Goal: Task Accomplishment & Management: Manage account settings

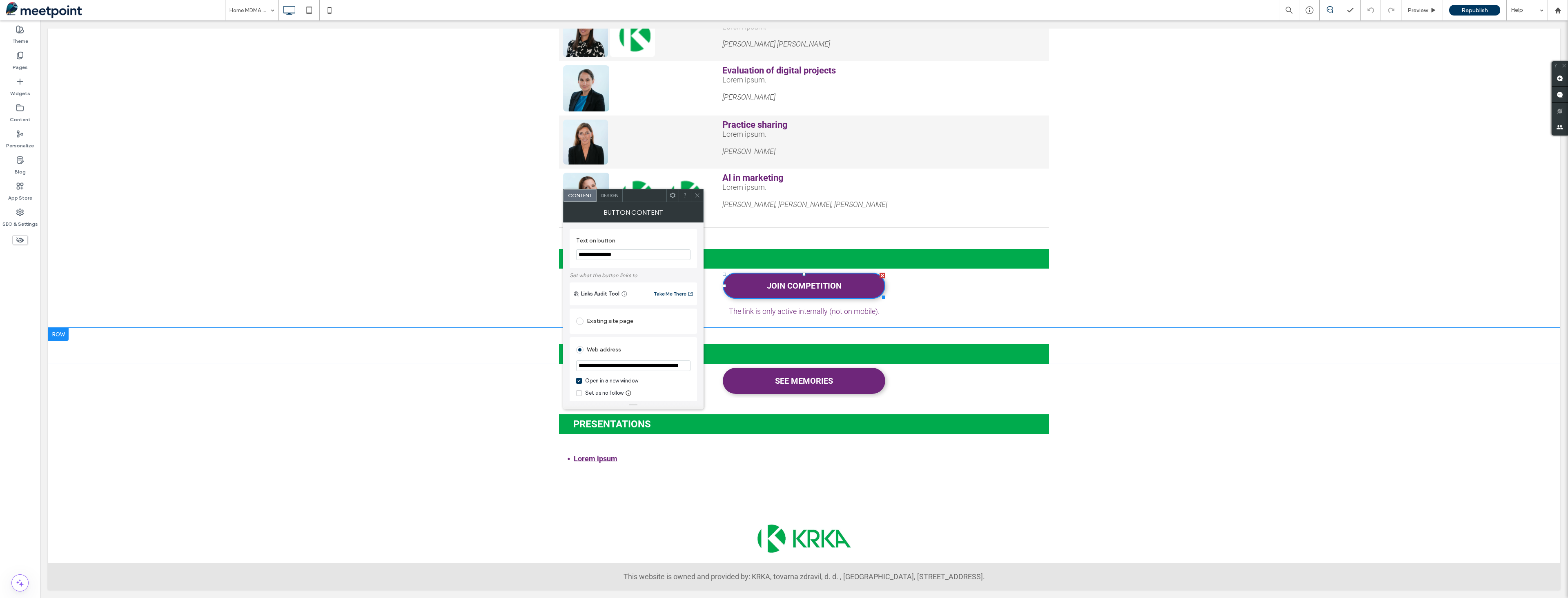
scroll to position [0, 46]
type input "**********"
click at [697, 198] on icon at bounding box center [697, 195] width 6 height 6
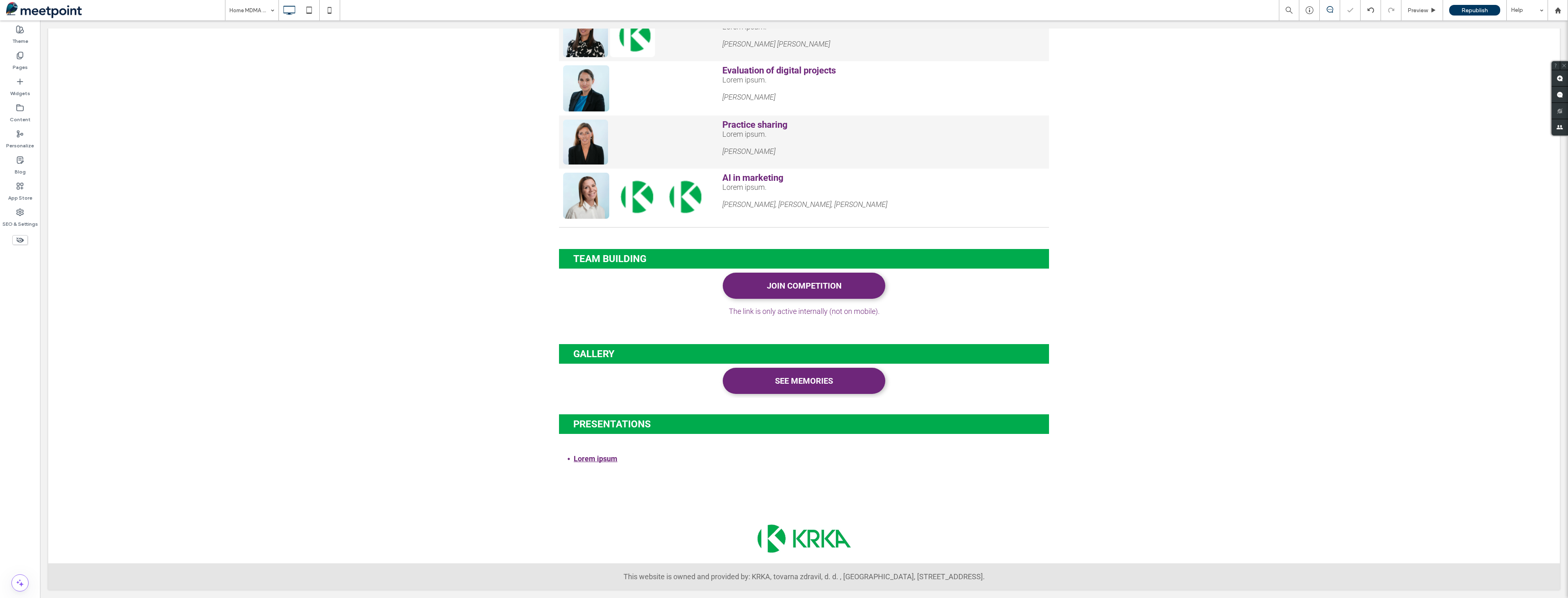
click at [1474, 10] on span "Republish" at bounding box center [1475, 10] width 27 height 7
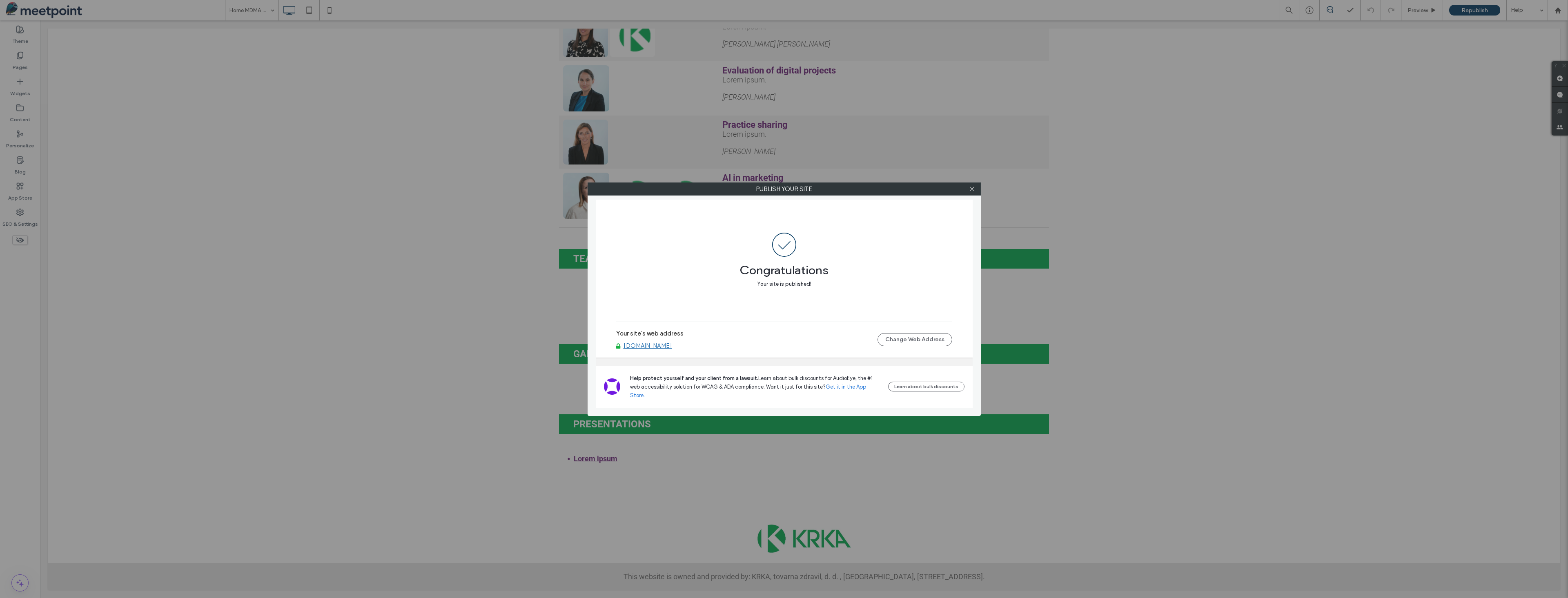
click at [672, 349] on link "[DOMAIN_NAME]" at bounding box center [648, 346] width 49 height 7
click at [975, 190] on icon at bounding box center [972, 189] width 6 height 6
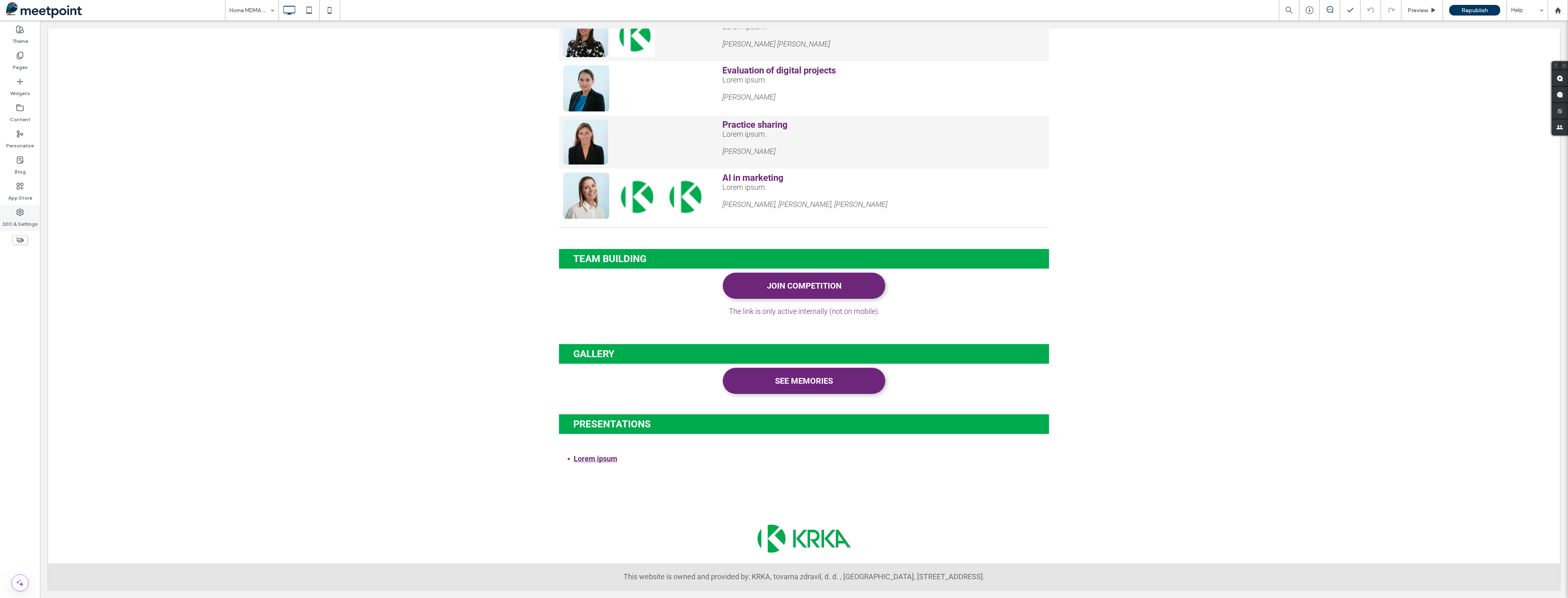
click at [17, 224] on label "SEO & Settings" at bounding box center [20, 222] width 35 height 12
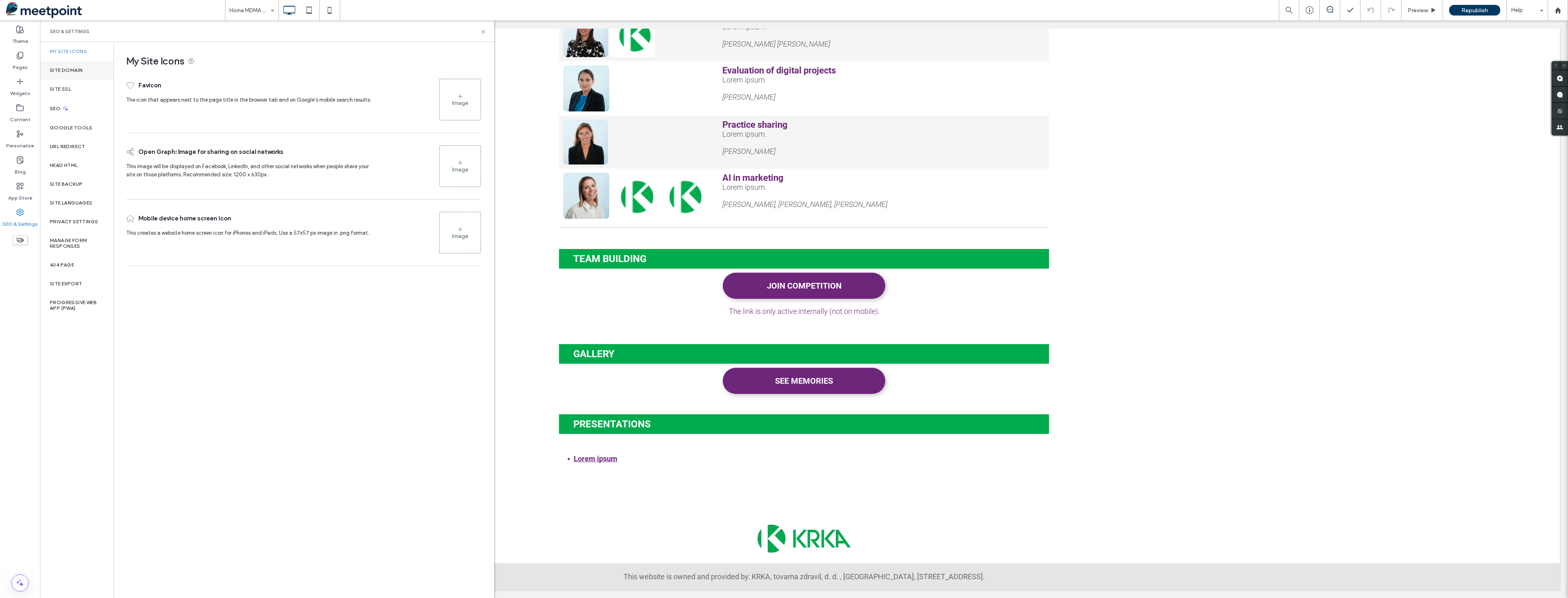
click at [65, 72] on label "Site Domain" at bounding box center [66, 70] width 33 height 5
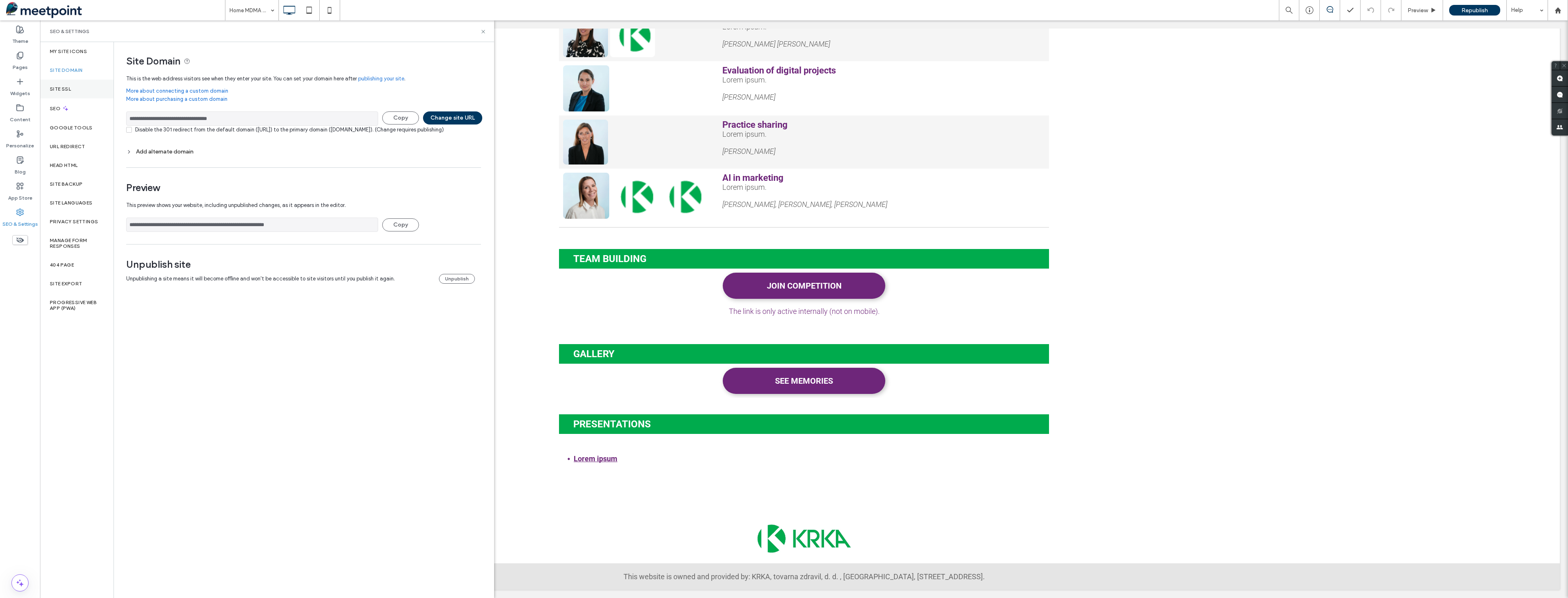
click at [65, 88] on label "Site SSL" at bounding box center [60, 89] width 21 height 5
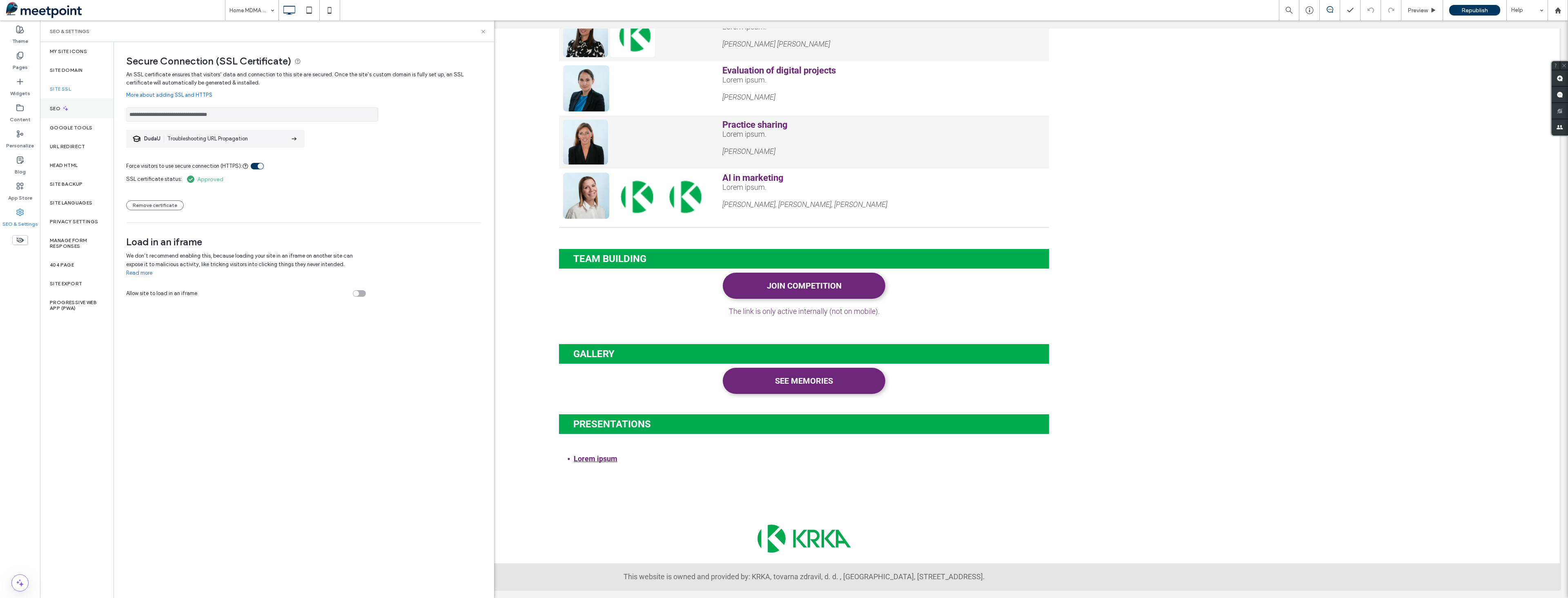
click at [58, 108] on label "SEO" at bounding box center [56, 108] width 12 height 5
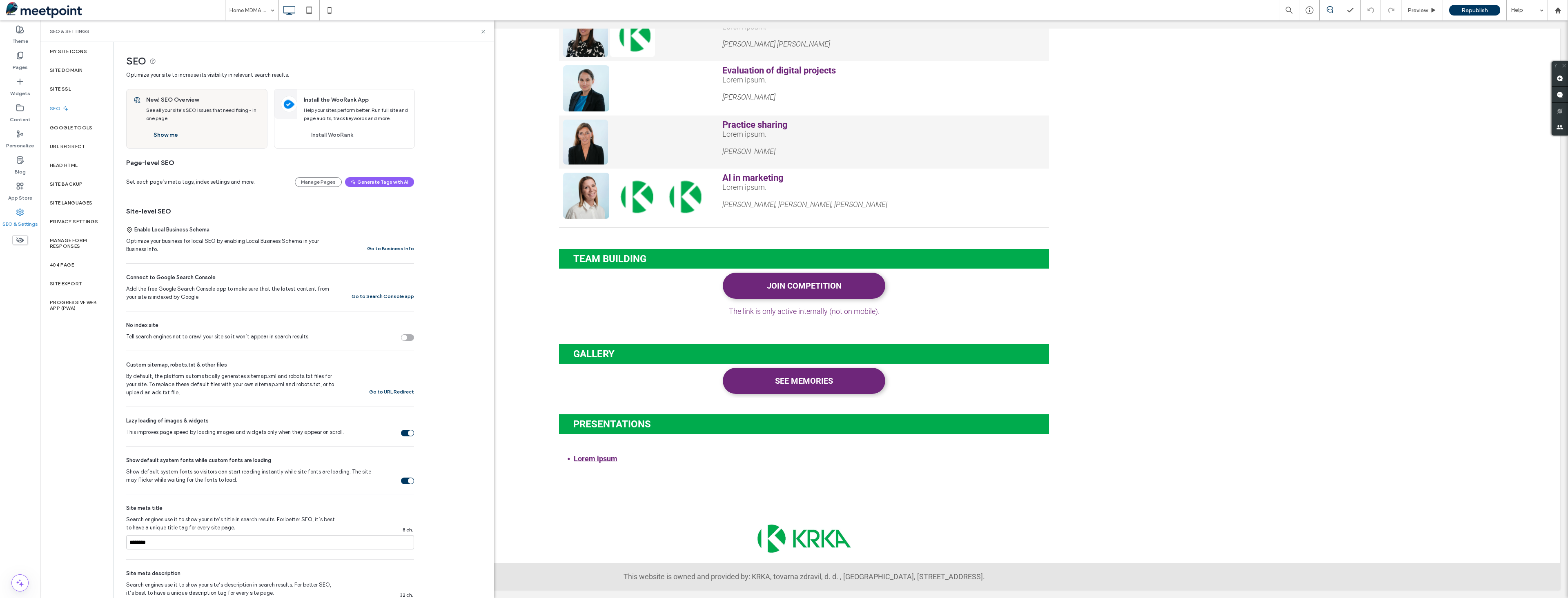
scroll to position [162, 0]
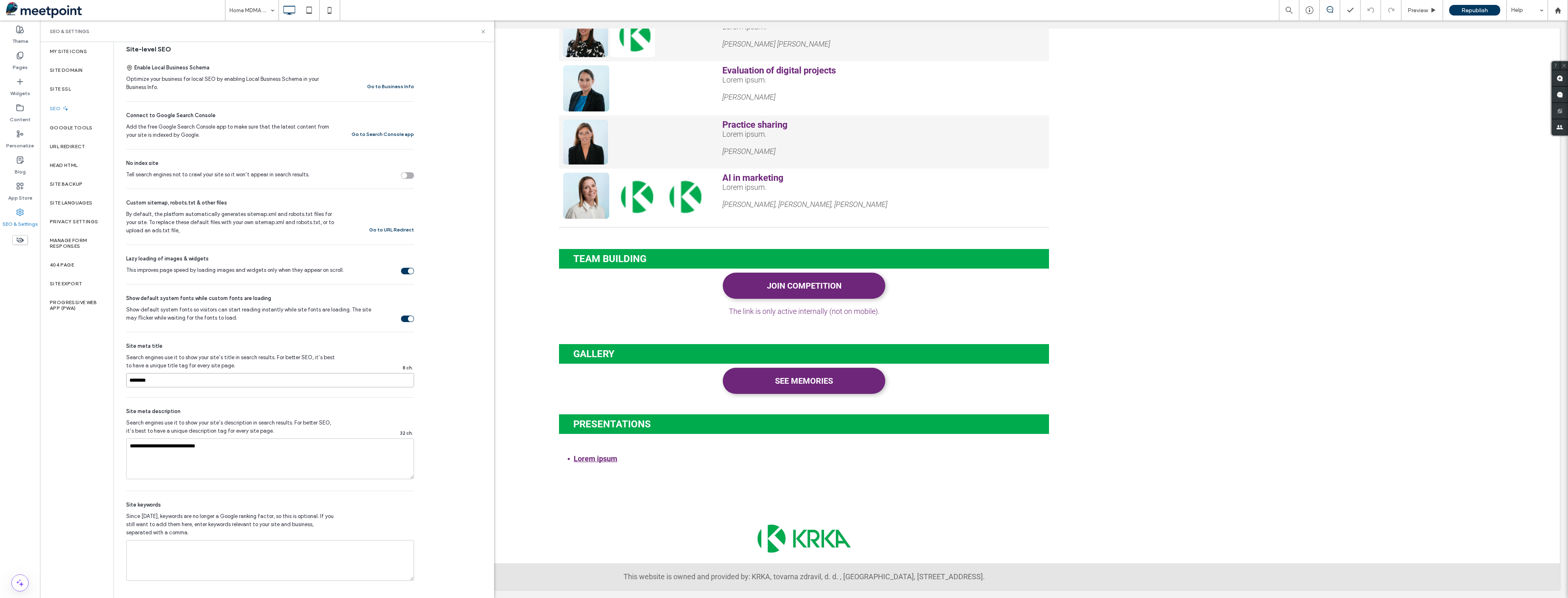
drag, startPoint x: 163, startPoint y: 381, endPoint x: 83, endPoint y: 381, distance: 80.0
click at [83, 381] on div "My Site Icons Site Domain Site SSL SEO Google Tools URL Redirect Head HTML Site…" at bounding box center [267, 320] width 454 height 556
type input "**********"
click at [1477, 9] on span "Republish" at bounding box center [1475, 10] width 27 height 7
